Goal: Task Accomplishment & Management: Use online tool/utility

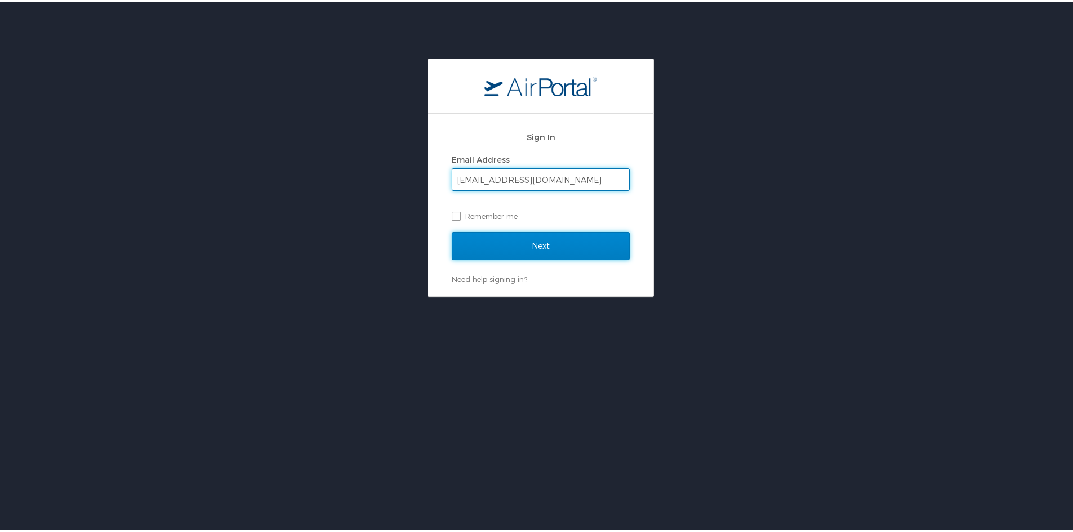
click at [512, 249] on input "Next" at bounding box center [541, 244] width 178 height 28
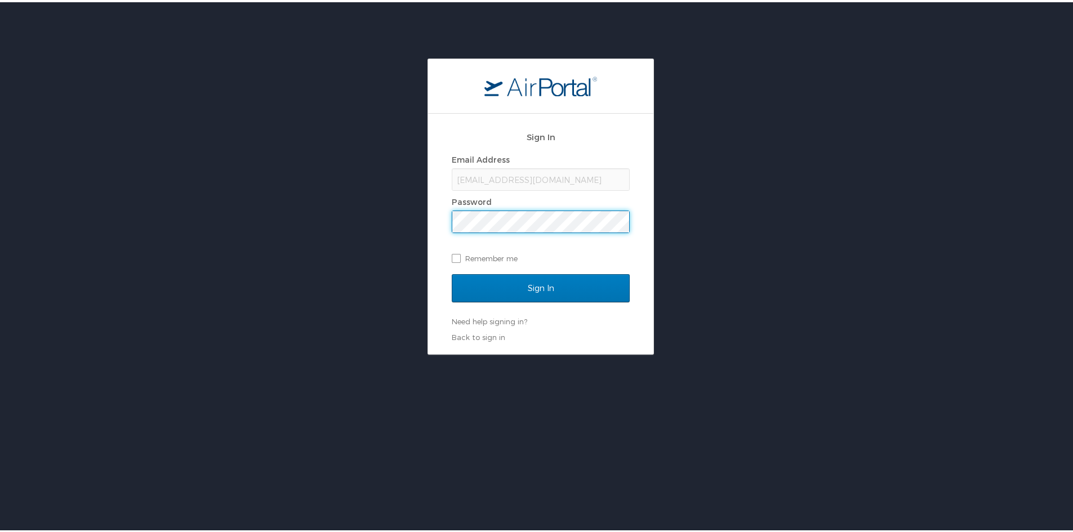
click at [452, 272] on input "Sign In" at bounding box center [541, 286] width 178 height 28
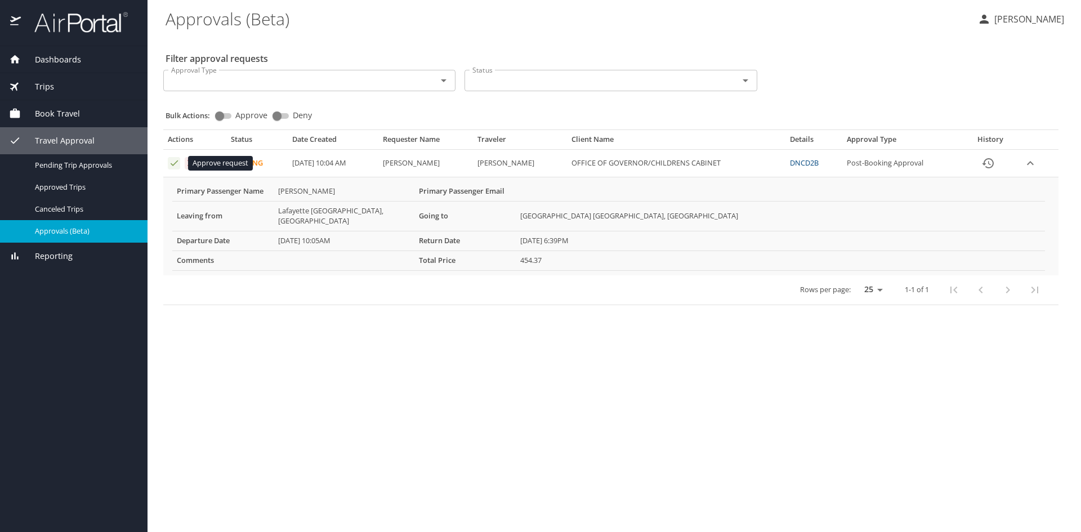
click at [174, 160] on icon "Approval table" at bounding box center [174, 163] width 11 height 11
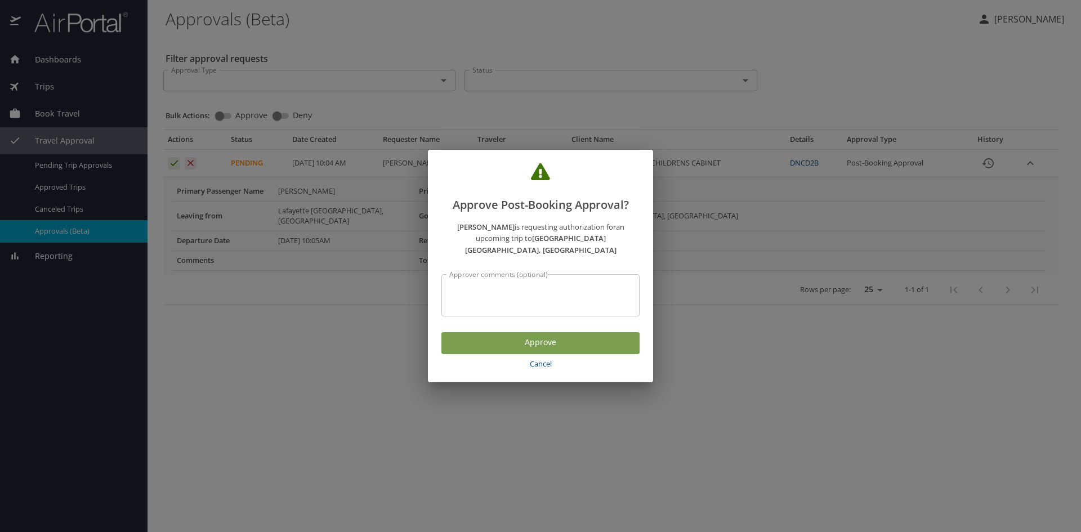
click at [543, 336] on span "Approve" at bounding box center [540, 343] width 180 height 14
